Goal: Information Seeking & Learning: Learn about a topic

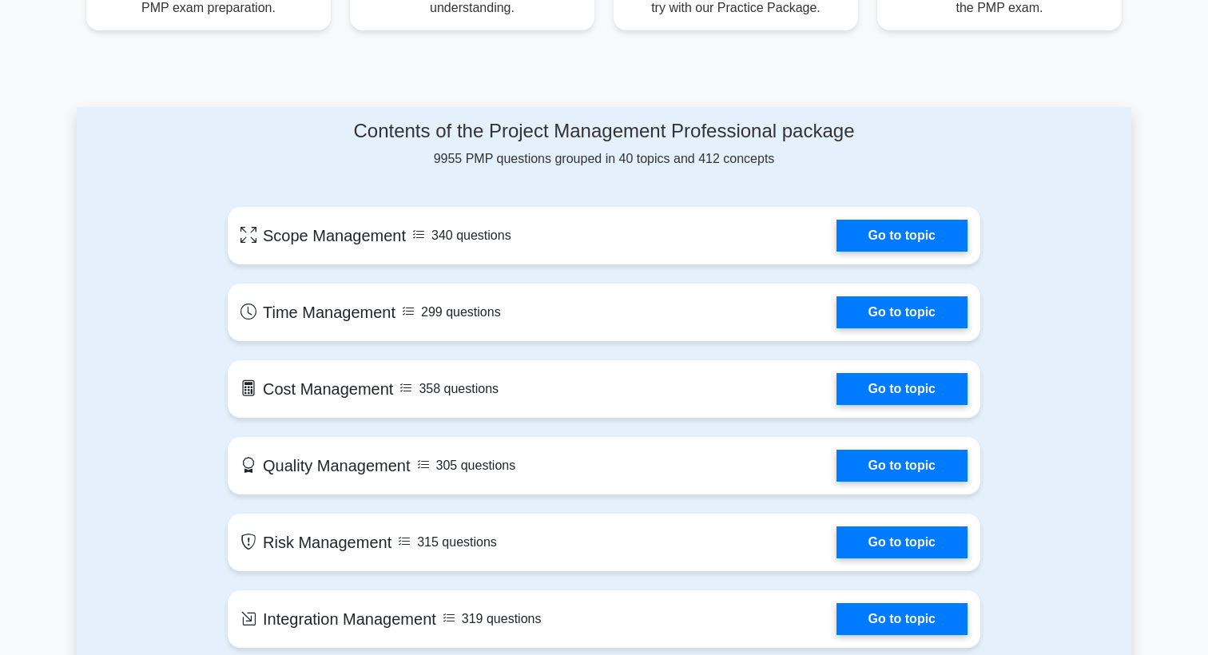
scroll to position [791, 0]
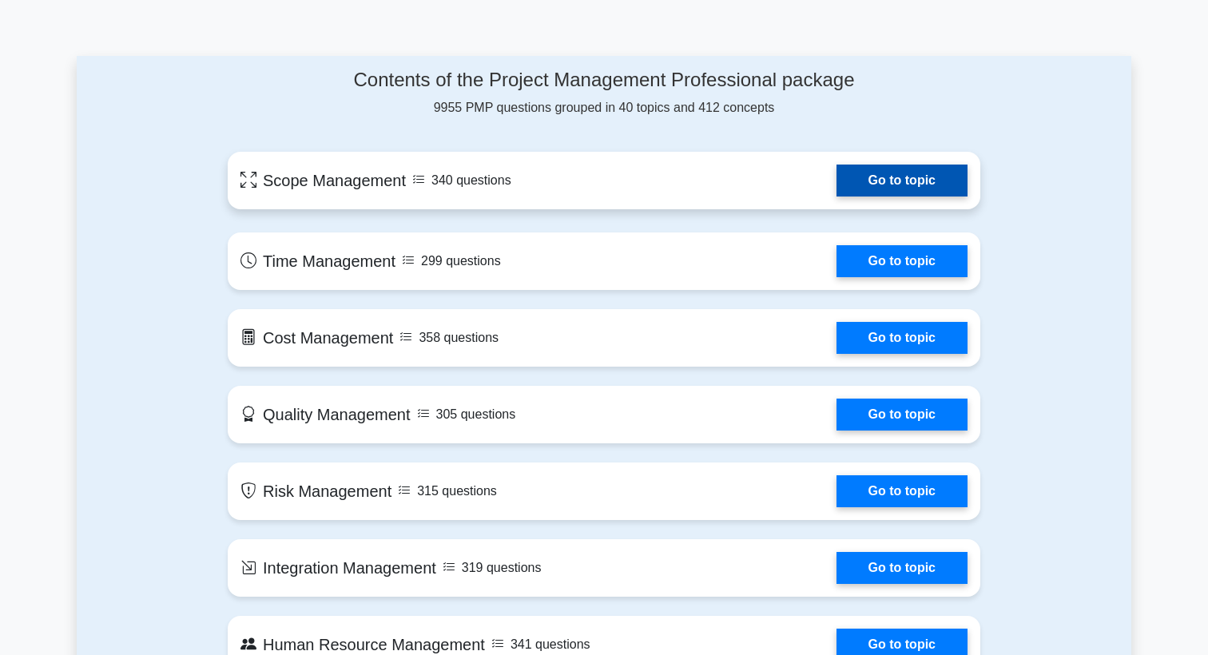
click at [837, 185] on link "Go to topic" at bounding box center [902, 181] width 131 height 32
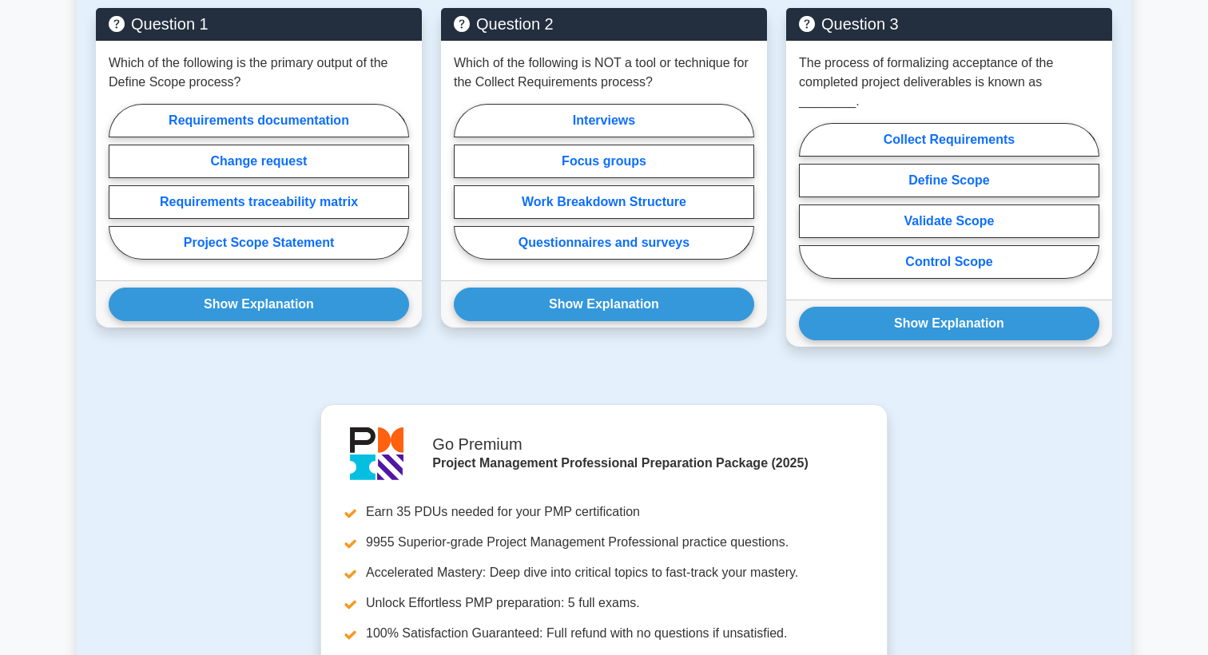
scroll to position [819, 0]
